Goal: Transaction & Acquisition: Obtain resource

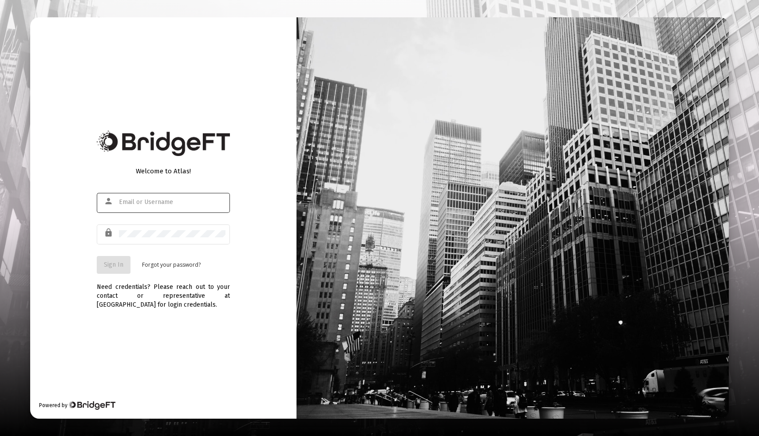
type input "[EMAIL_ADDRESS][DOMAIN_NAME]"
click at [115, 265] on span "Sign In" at bounding box center [114, 265] width 20 height 8
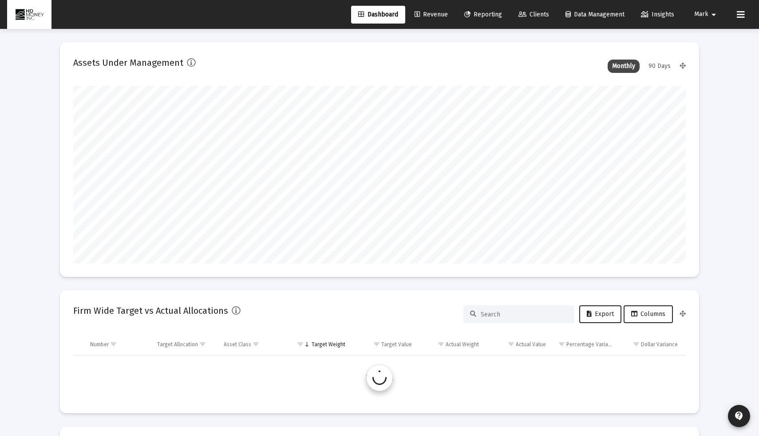
scroll to position [178, 613]
type input "[DATE]"
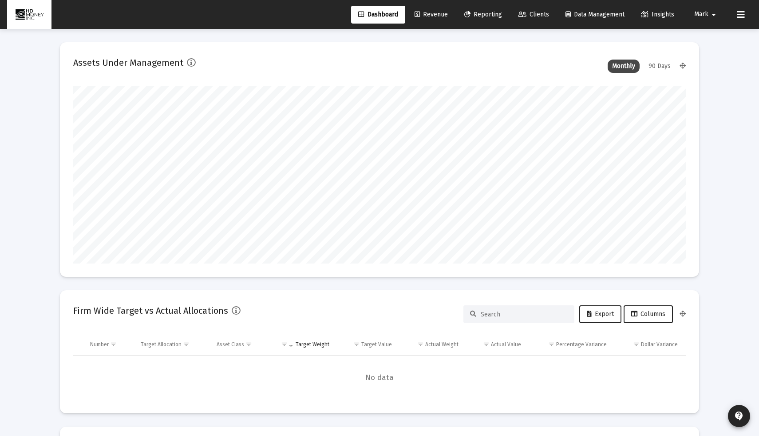
click at [476, 17] on span "Reporting" at bounding box center [483, 15] width 38 height 8
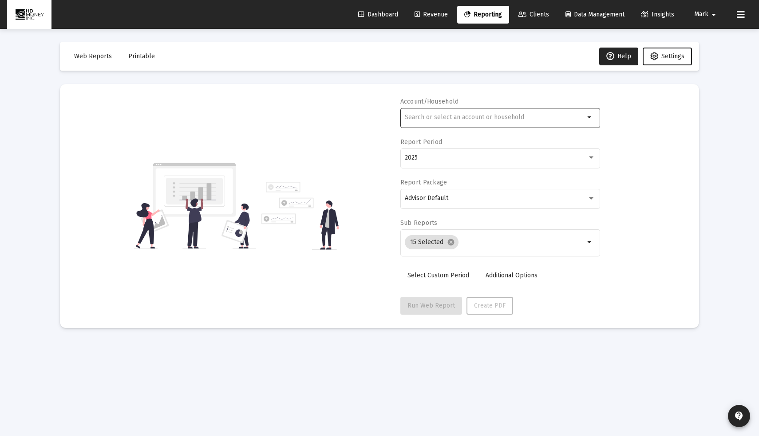
click at [461, 126] on div at bounding box center [495, 117] width 180 height 22
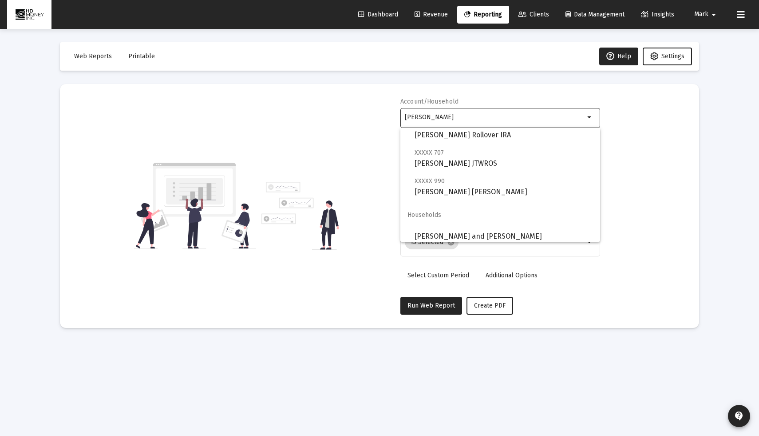
scroll to position [64, 0]
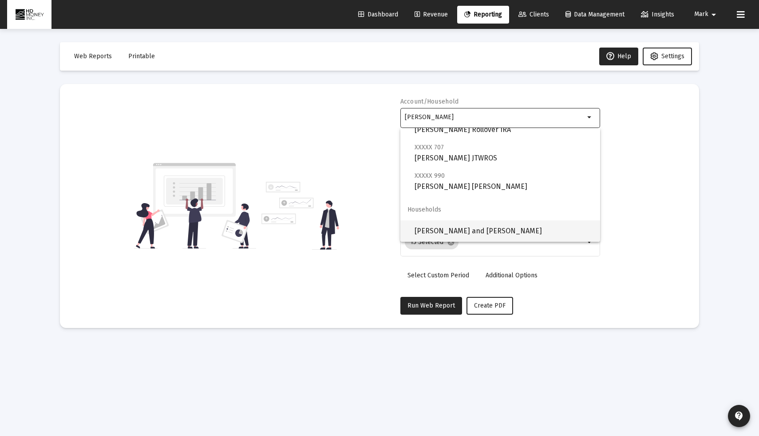
click at [470, 229] on span "[PERSON_NAME] and [PERSON_NAME]" at bounding box center [504, 230] width 179 height 21
type input "[PERSON_NAME] and [PERSON_NAME]"
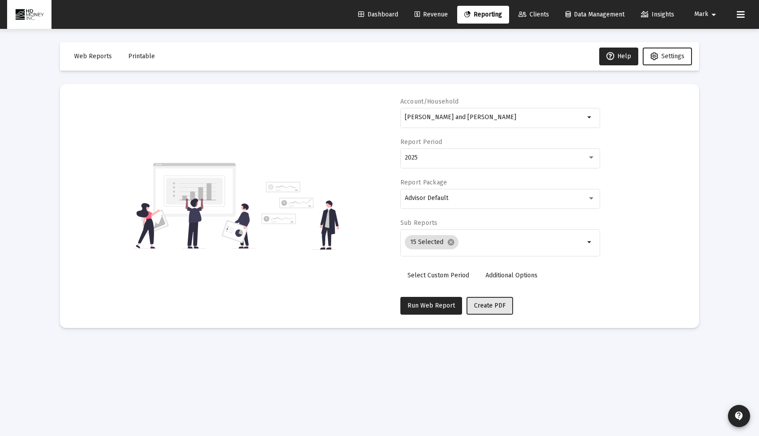
click at [476, 303] on span "Create PDF" at bounding box center [490, 306] width 32 height 8
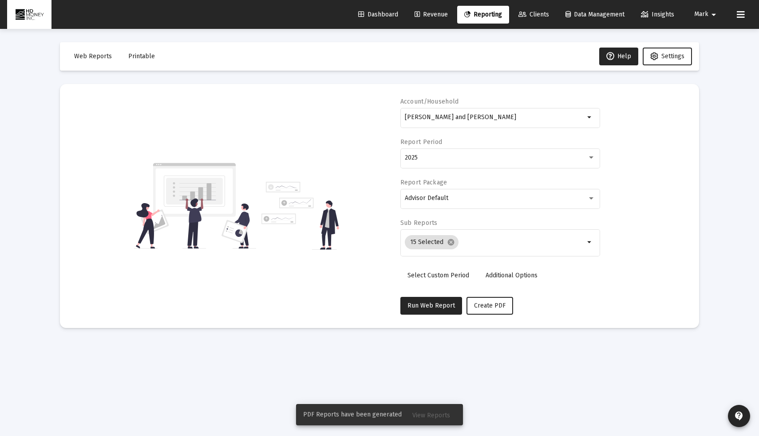
click at [436, 415] on span "View Reports" at bounding box center [432, 415] width 38 height 8
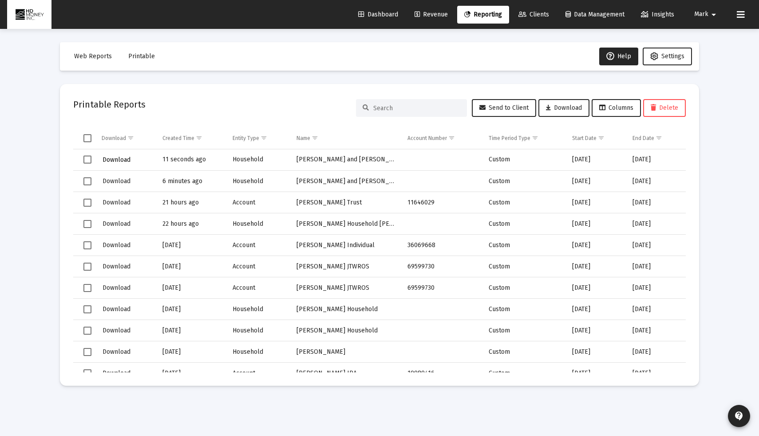
click at [116, 156] on span "Download" at bounding box center [117, 160] width 28 height 8
